Goal: Transaction & Acquisition: Obtain resource

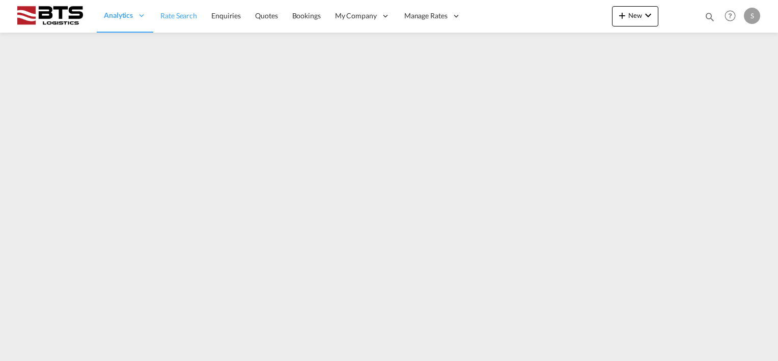
click at [174, 17] on span "Rate Search" at bounding box center [178, 15] width 37 height 9
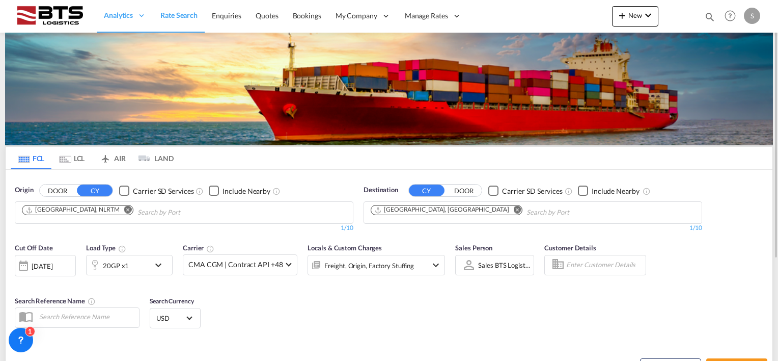
click at [527, 210] on input "Chips input." at bounding box center [575, 212] width 97 height 16
click at [514, 207] on md-icon "Remove" at bounding box center [518, 210] width 8 height 8
click at [406, 209] on body "Analytics Reports Dashboard Rate Search Enquiries Quotes Bookings" at bounding box center [389, 180] width 778 height 361
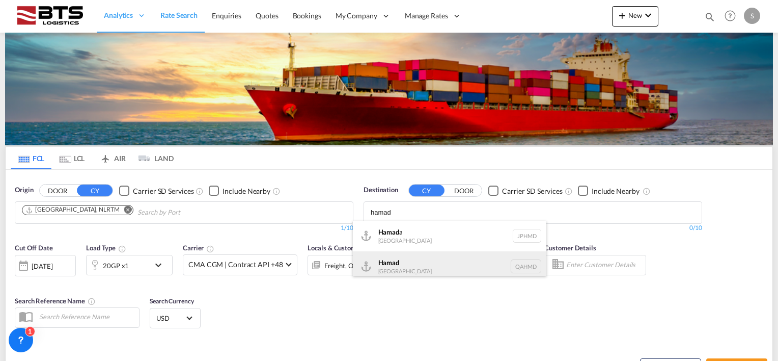
type input "hamad"
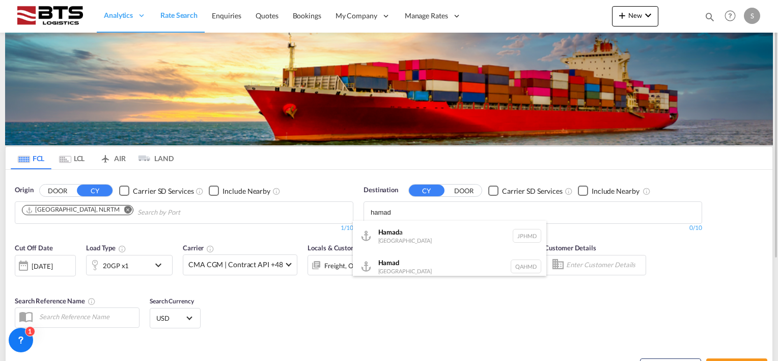
drag, startPoint x: 408, startPoint y: 261, endPoint x: 334, endPoint y: 293, distance: 81.2
click at [408, 261] on div "Hamad [GEOGRAPHIC_DATA] QAHMD" at bounding box center [450, 266] width 194 height 31
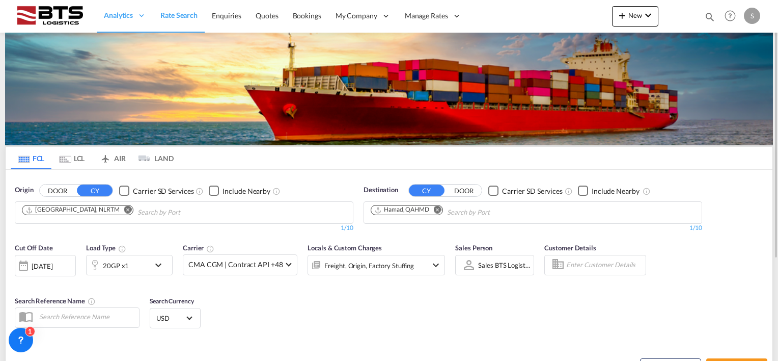
click at [161, 263] on md-icon "icon-chevron-down" at bounding box center [160, 265] width 17 height 12
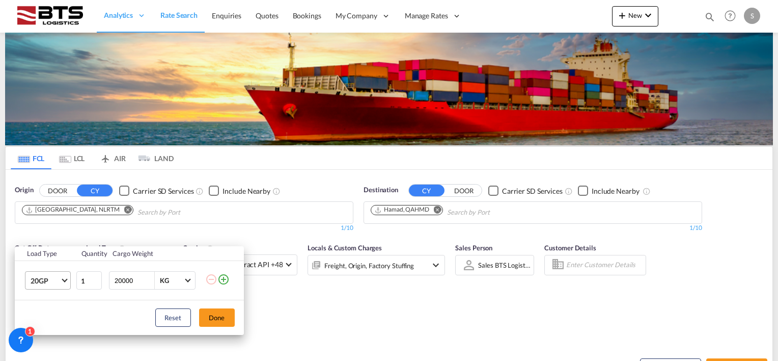
click at [63, 280] on span "Choose: \a20GP" at bounding box center [65, 280] width 6 height 6
drag, startPoint x: 45, startPoint y: 290, endPoint x: 59, endPoint y: 289, distance: 14.3
click at [45, 289] on div "40HC" at bounding box center [39, 287] width 19 height 10
drag, startPoint x: 218, startPoint y: 312, endPoint x: 205, endPoint y: 312, distance: 12.7
click at [217, 312] on button "Done" at bounding box center [217, 317] width 36 height 18
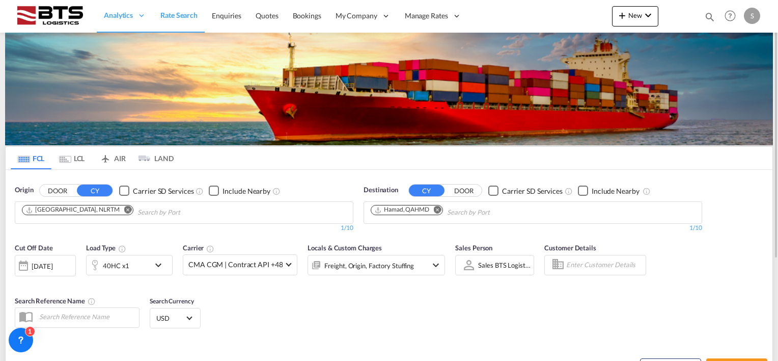
click at [51, 265] on div "[DATE]" at bounding box center [42, 265] width 21 height 9
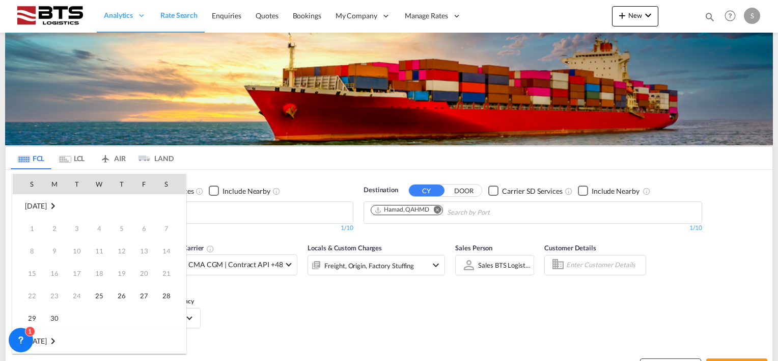
scroll to position [405, 0]
drag, startPoint x: 96, startPoint y: 337, endPoint x: 125, endPoint y: 323, distance: 32.1
click at [98, 337] on span "1" at bounding box center [99, 341] width 20 height 20
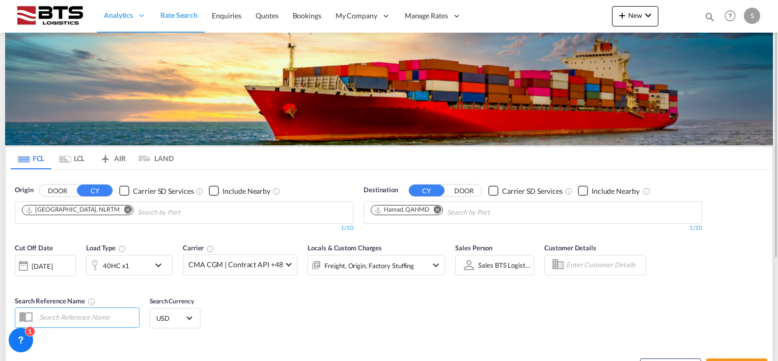
click at [271, 293] on div "Cut Off Date [DATE] [DATE] Load Type 40HC x1 Carrier CMA CGM | Contract API +48…" at bounding box center [389, 286] width 767 height 99
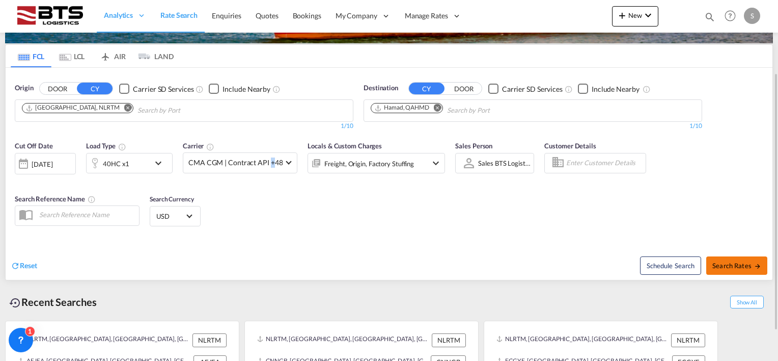
click at [725, 268] on span "Search Rates" at bounding box center [737, 265] width 49 height 8
type input "NLRTM to QAHMD / [DATE]"
